Goal: Information Seeking & Learning: Learn about a topic

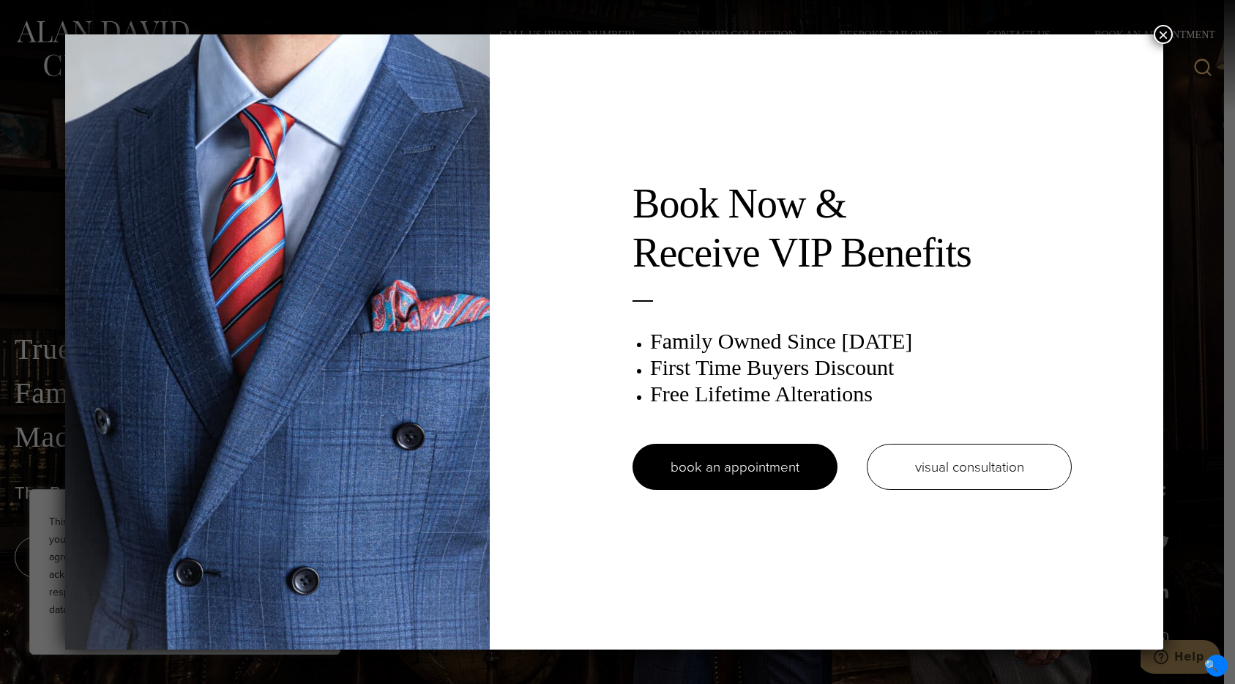
click at [1165, 37] on button "×" at bounding box center [1162, 34] width 19 height 19
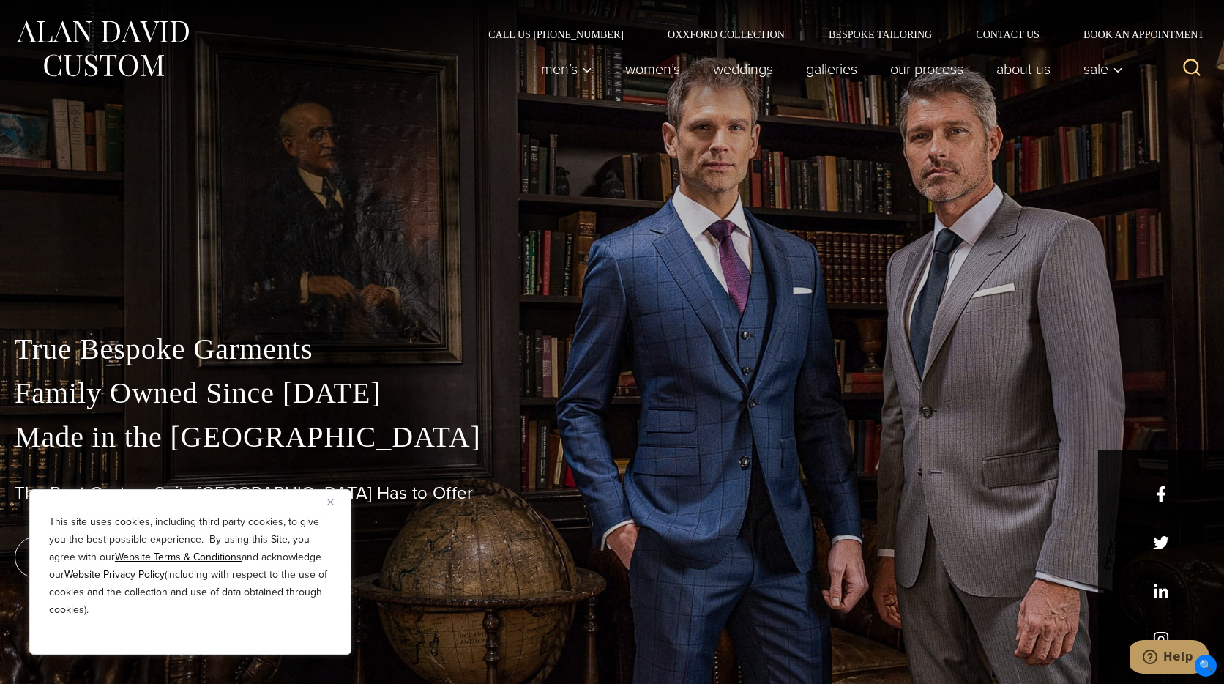
click at [336, 500] on button "Close" at bounding box center [336, 502] width 18 height 18
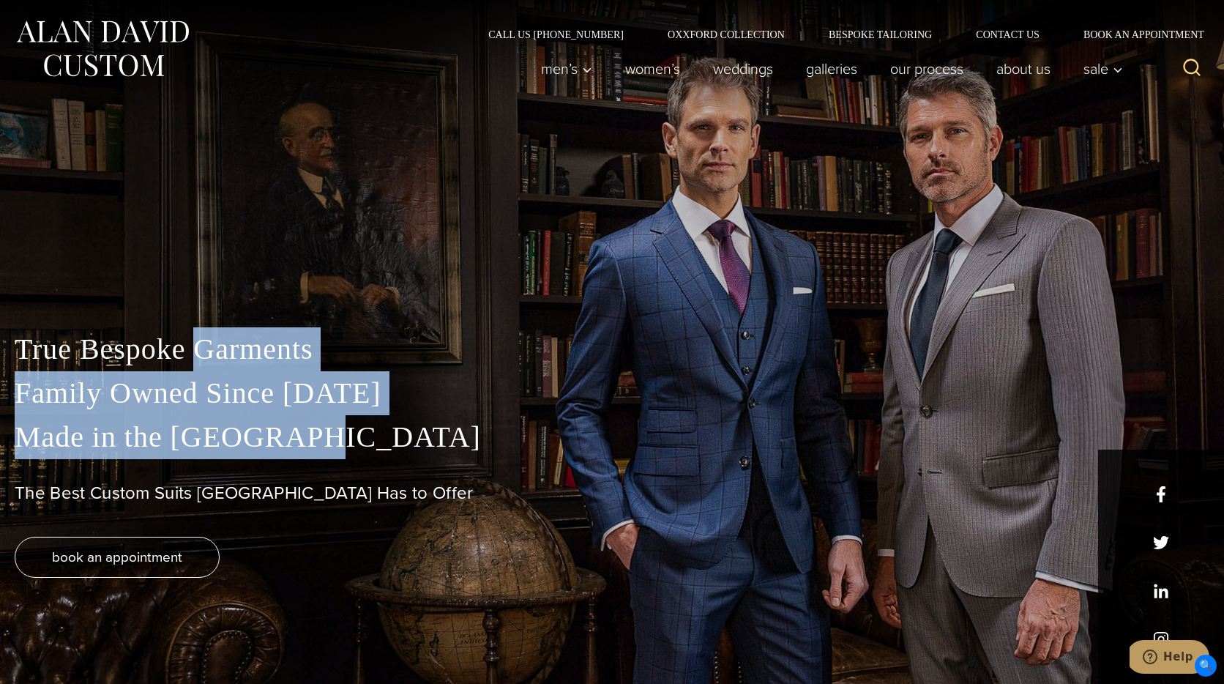
drag, startPoint x: 195, startPoint y: 334, endPoint x: 291, endPoint y: 440, distance: 142.5
click at [289, 436] on p "True Bespoke Garments Family Owned Since 1913 Made in the United States" at bounding box center [612, 393] width 1194 height 132
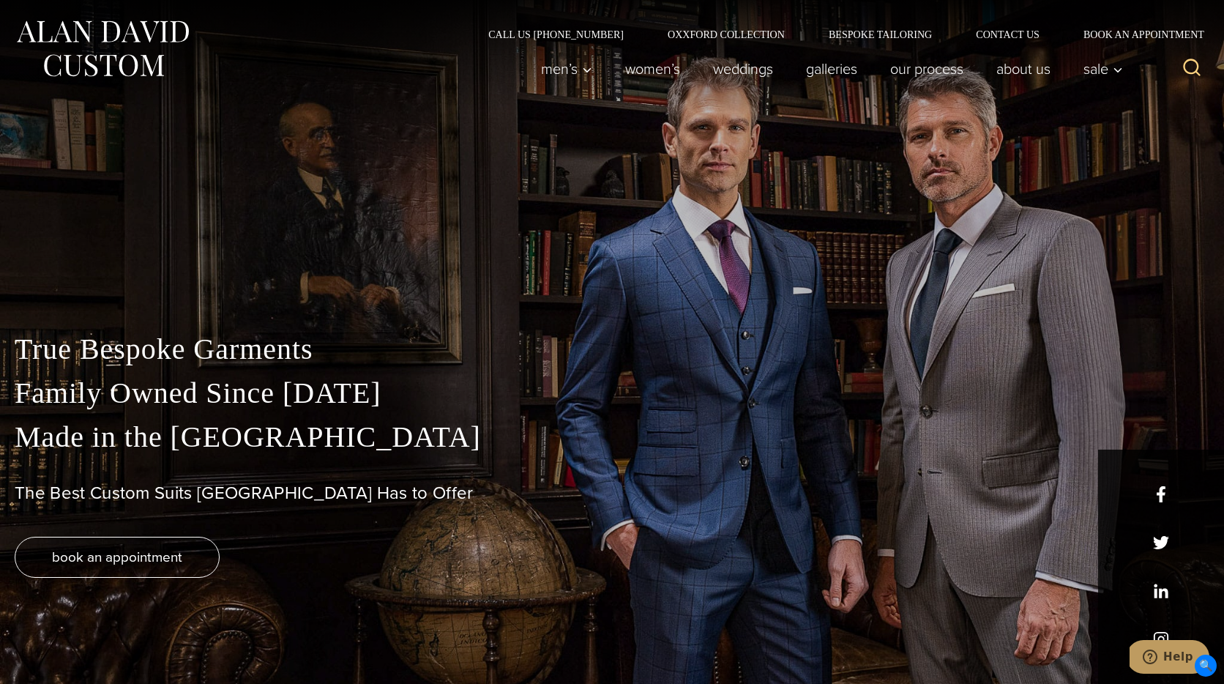
click at [299, 448] on p "True Bespoke Garments Family Owned Since 1913 Made in the United States" at bounding box center [612, 393] width 1194 height 132
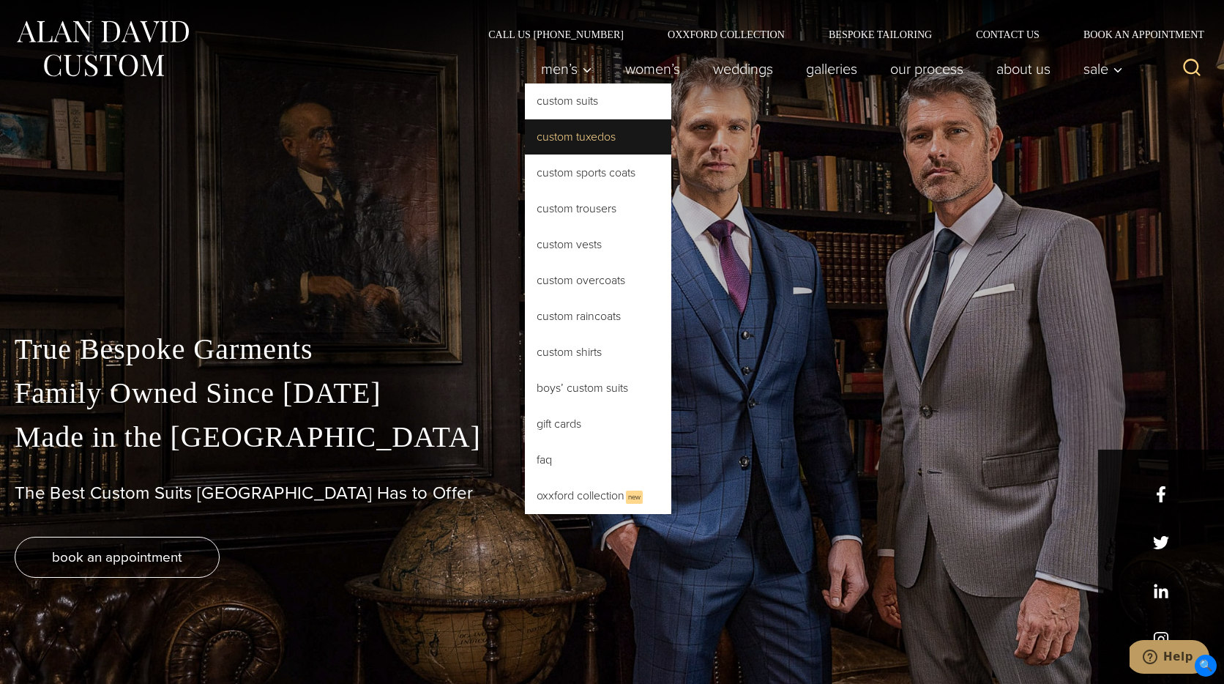
click at [588, 135] on link "Custom Tuxedos" at bounding box center [598, 136] width 146 height 35
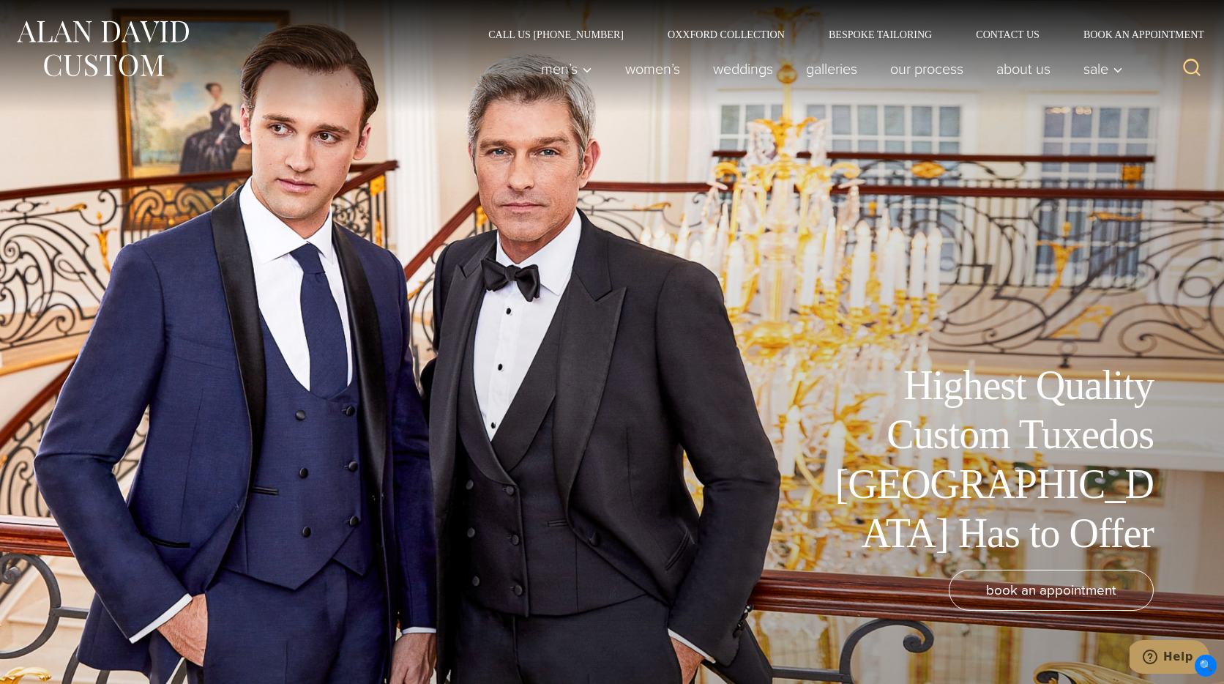
click at [104, 30] on img at bounding box center [103, 48] width 176 height 65
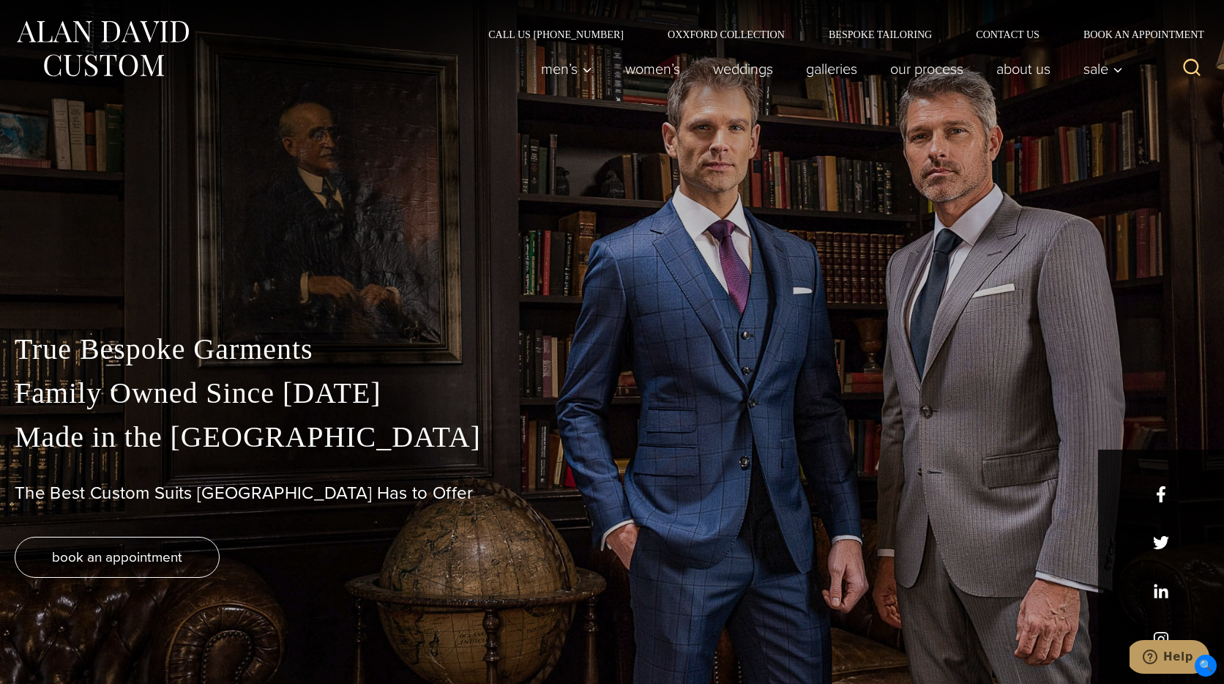
click at [884, 157] on div "True Bespoke Garments Family Owned Since 1913 Made in the United States The Bes…" at bounding box center [612, 342] width 1224 height 684
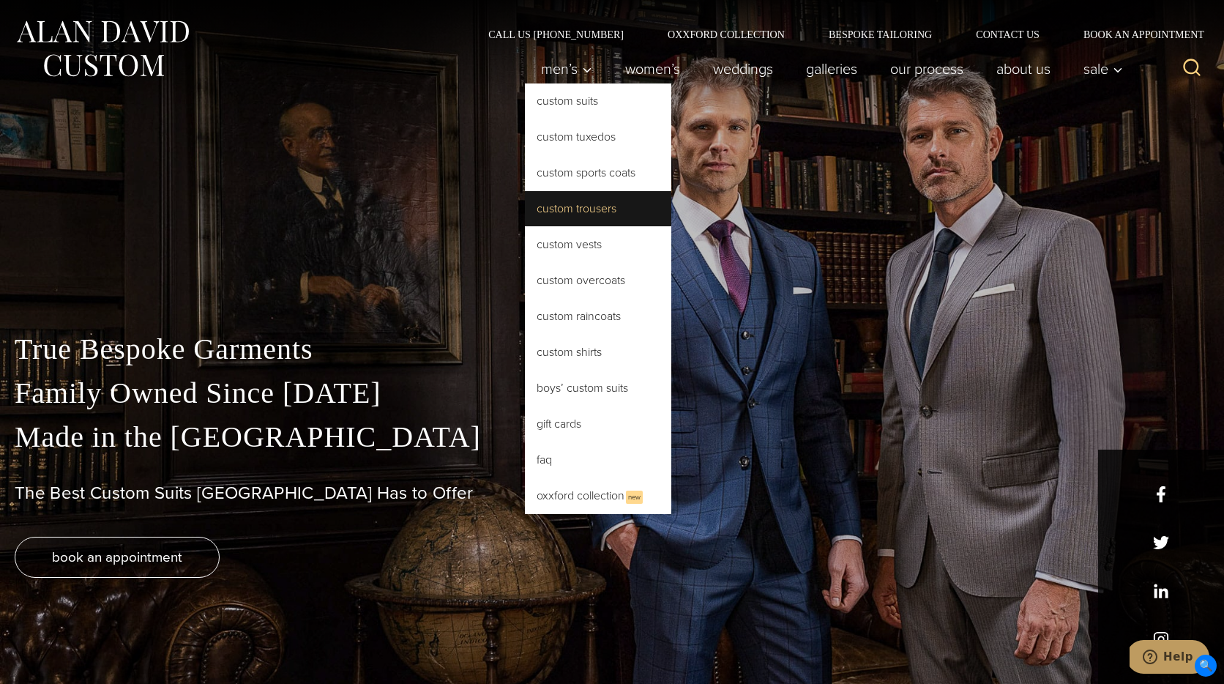
click at [564, 202] on link "Custom Trousers" at bounding box center [598, 208] width 146 height 35
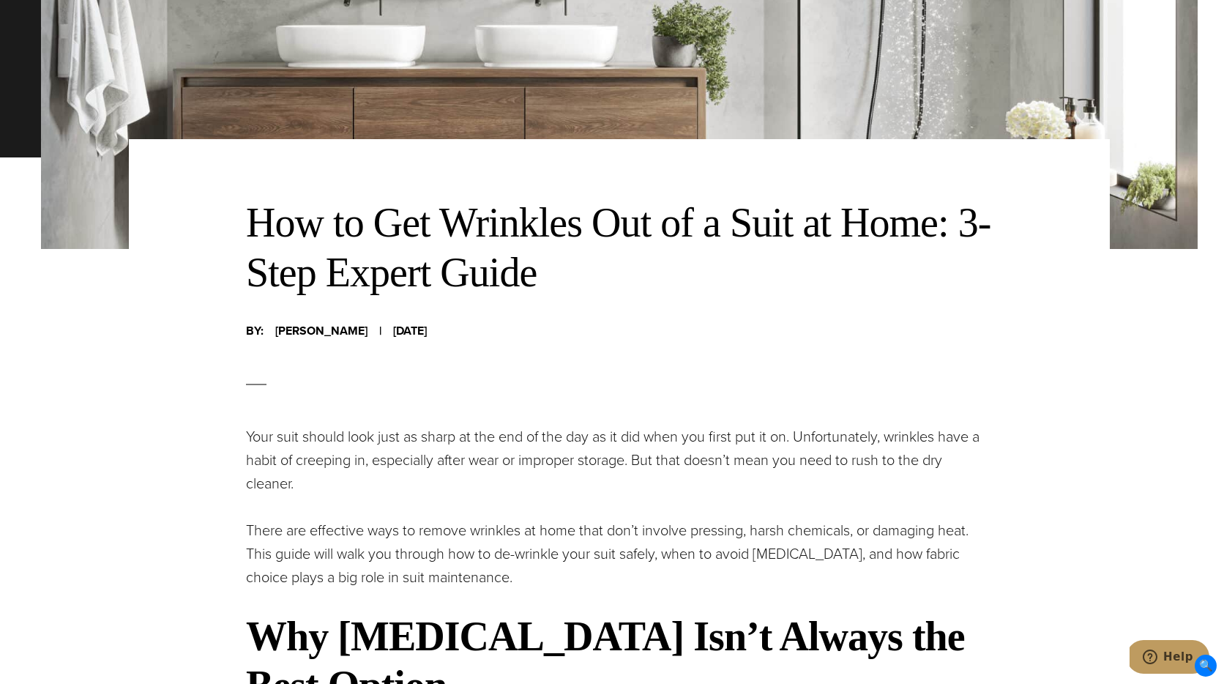
scroll to position [444, 0]
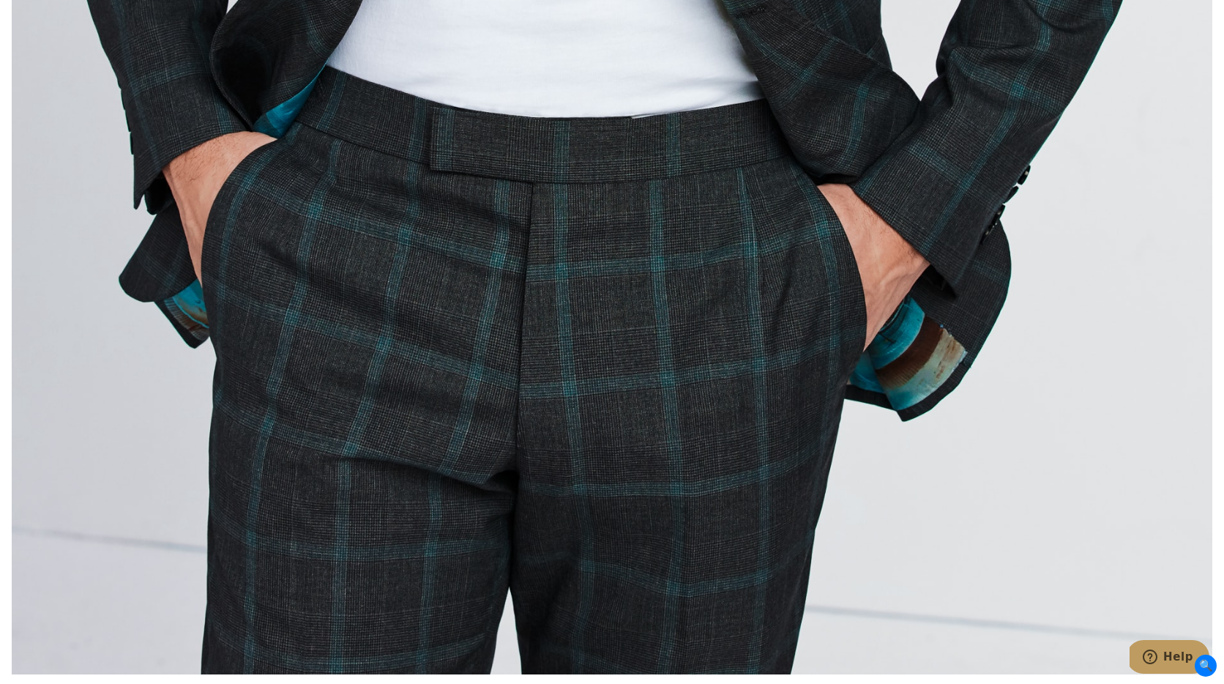
scroll to position [7423, 0]
